Goal: Task Accomplishment & Management: Manage account settings

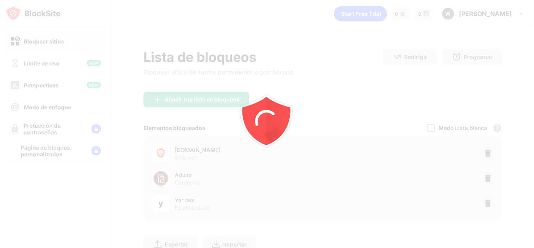
click at [133, 64] on div at bounding box center [267, 124] width 534 height 248
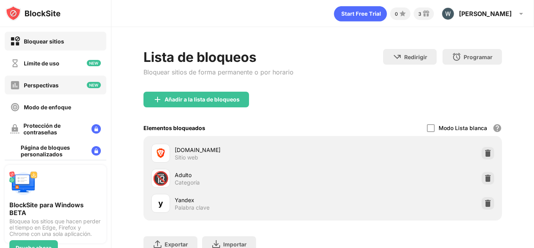
scroll to position [96, 0]
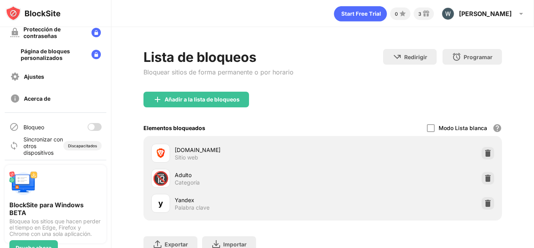
click at [92, 120] on div "Bloqueo" at bounding box center [56, 126] width 102 height 19
click at [92, 126] on div at bounding box center [95, 127] width 14 height 8
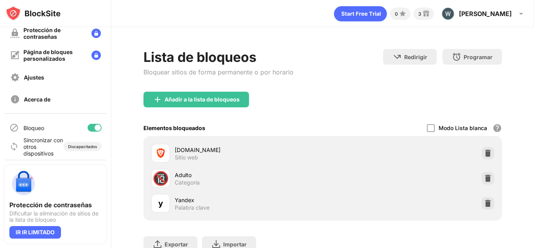
scroll to position [96, 0]
click at [95, 129] on div at bounding box center [98, 127] width 6 height 6
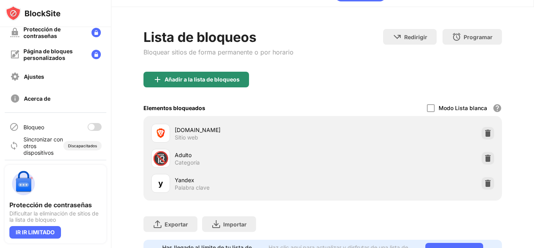
scroll to position [39, 0]
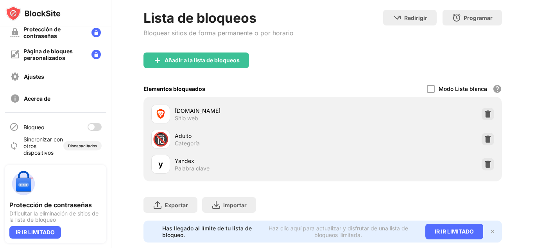
click at [91, 129] on div at bounding box center [95, 127] width 14 height 8
